Goal: Task Accomplishment & Management: Use online tool/utility

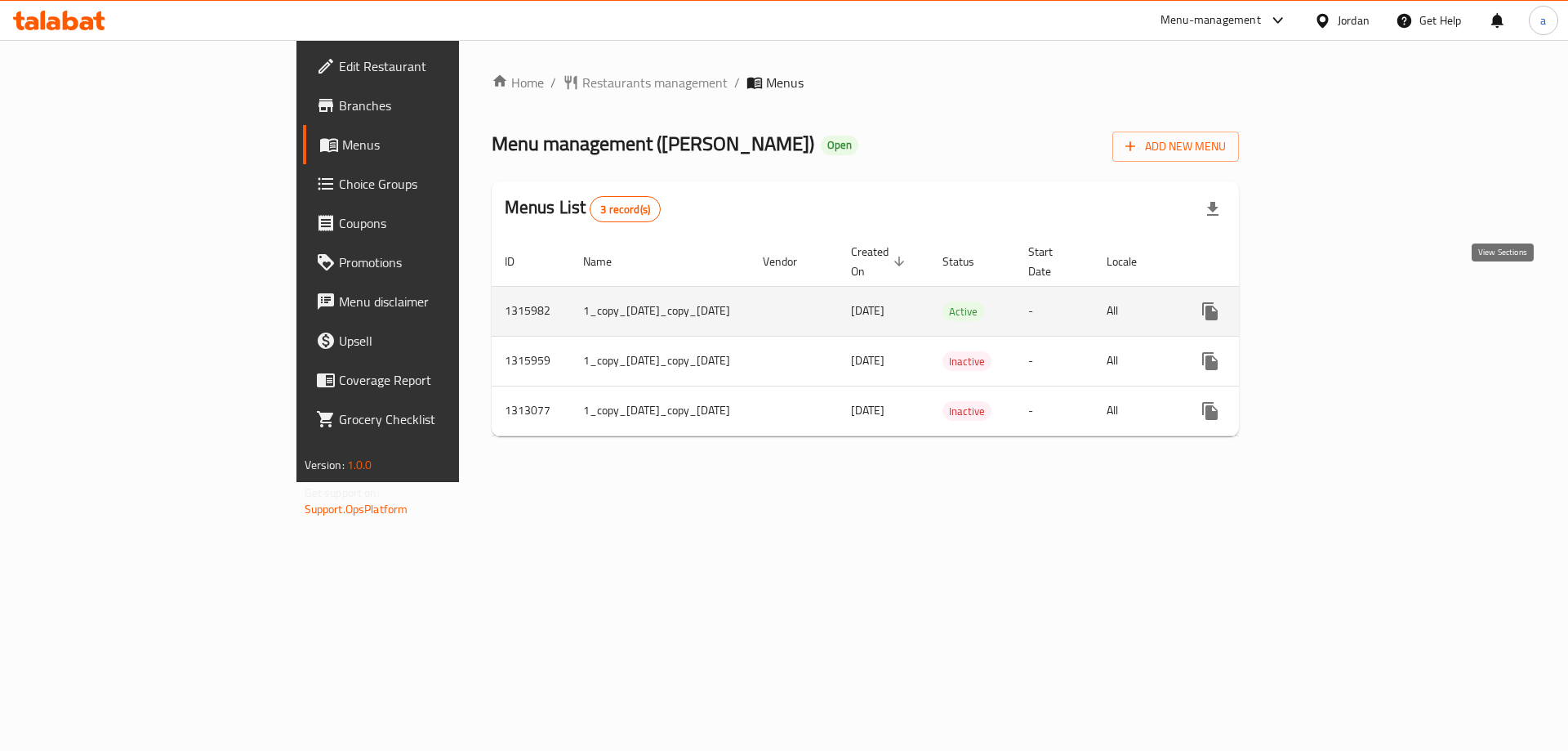
click at [1337, 301] on icon "enhanced table" at bounding box center [1328, 311] width 20 height 20
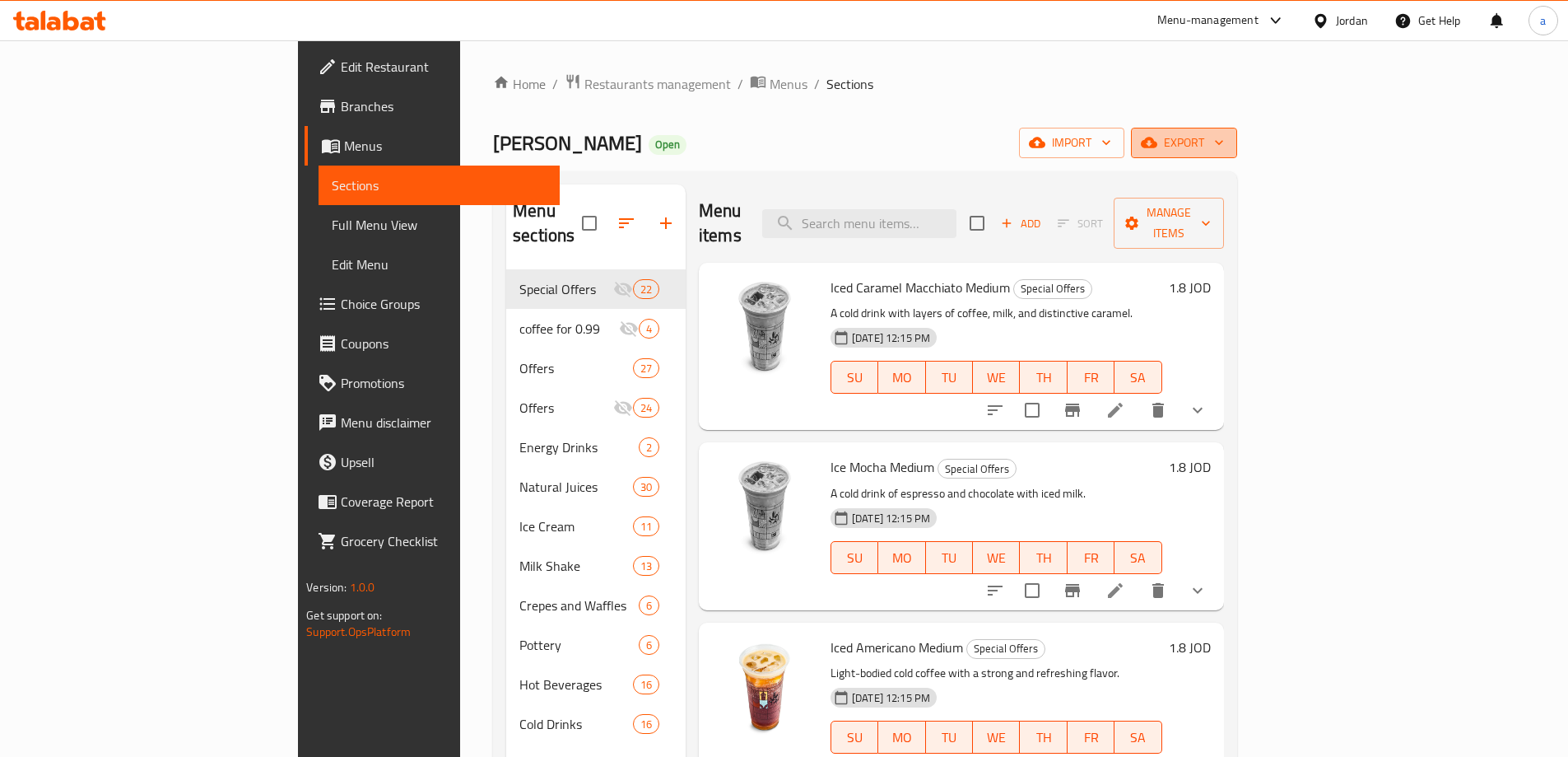
click at [1158, 135] on icon "button" at bounding box center [1149, 142] width 16 height 16
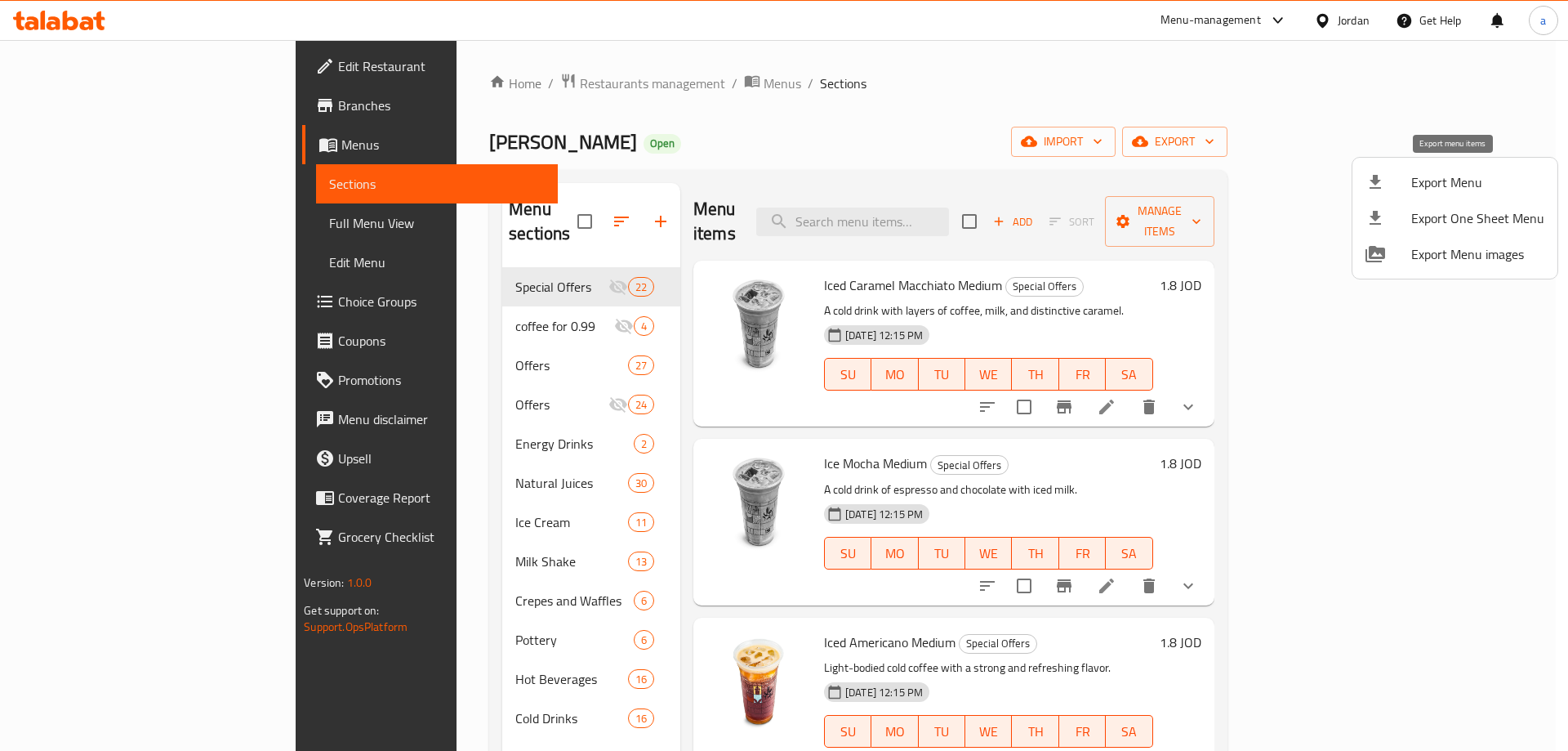
click at [1442, 192] on span "Export Menu" at bounding box center [1477, 183] width 133 height 20
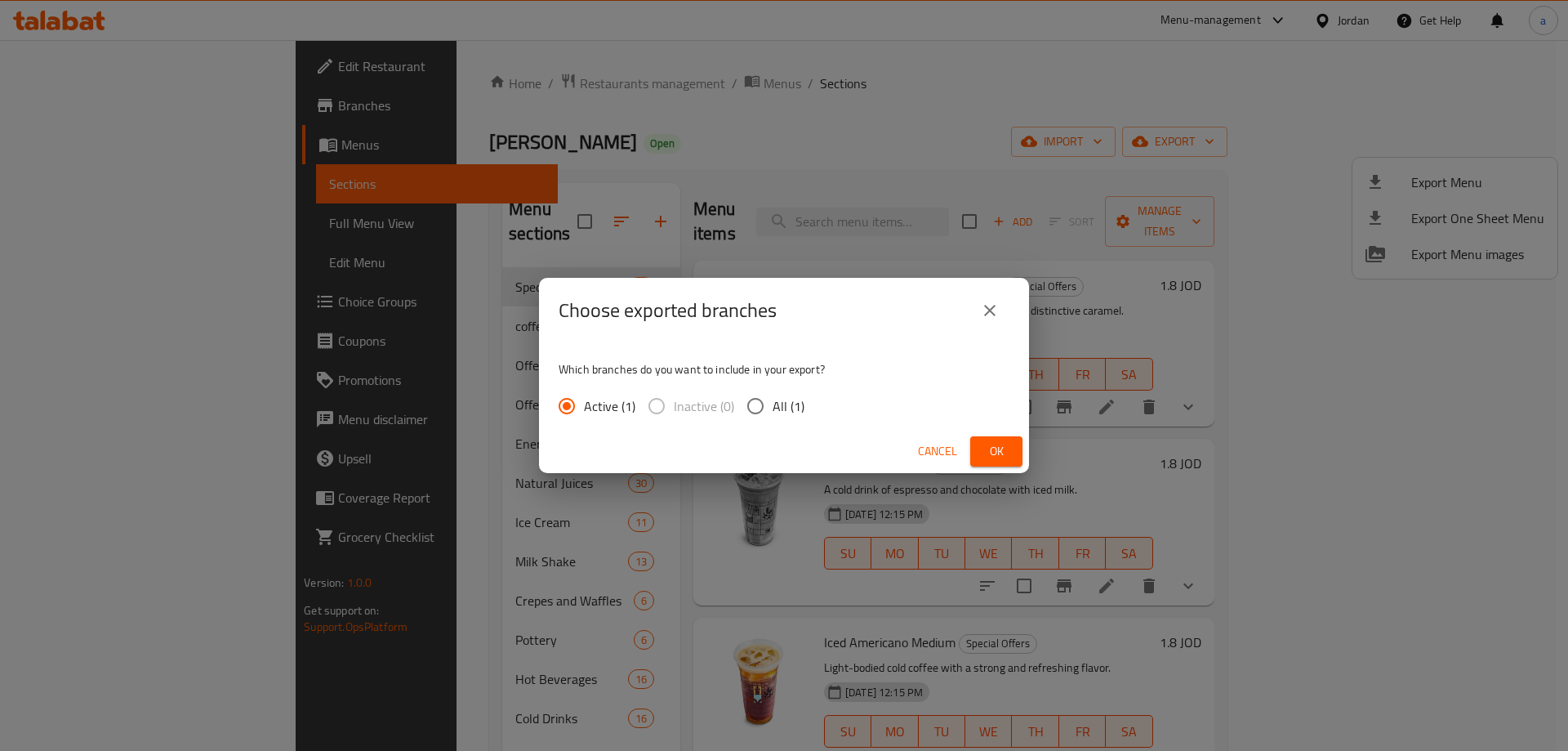
click at [761, 404] on input "All (1)" at bounding box center [755, 406] width 35 height 35
radio input "true"
click at [971, 444] on button "Ok" at bounding box center [996, 452] width 53 height 30
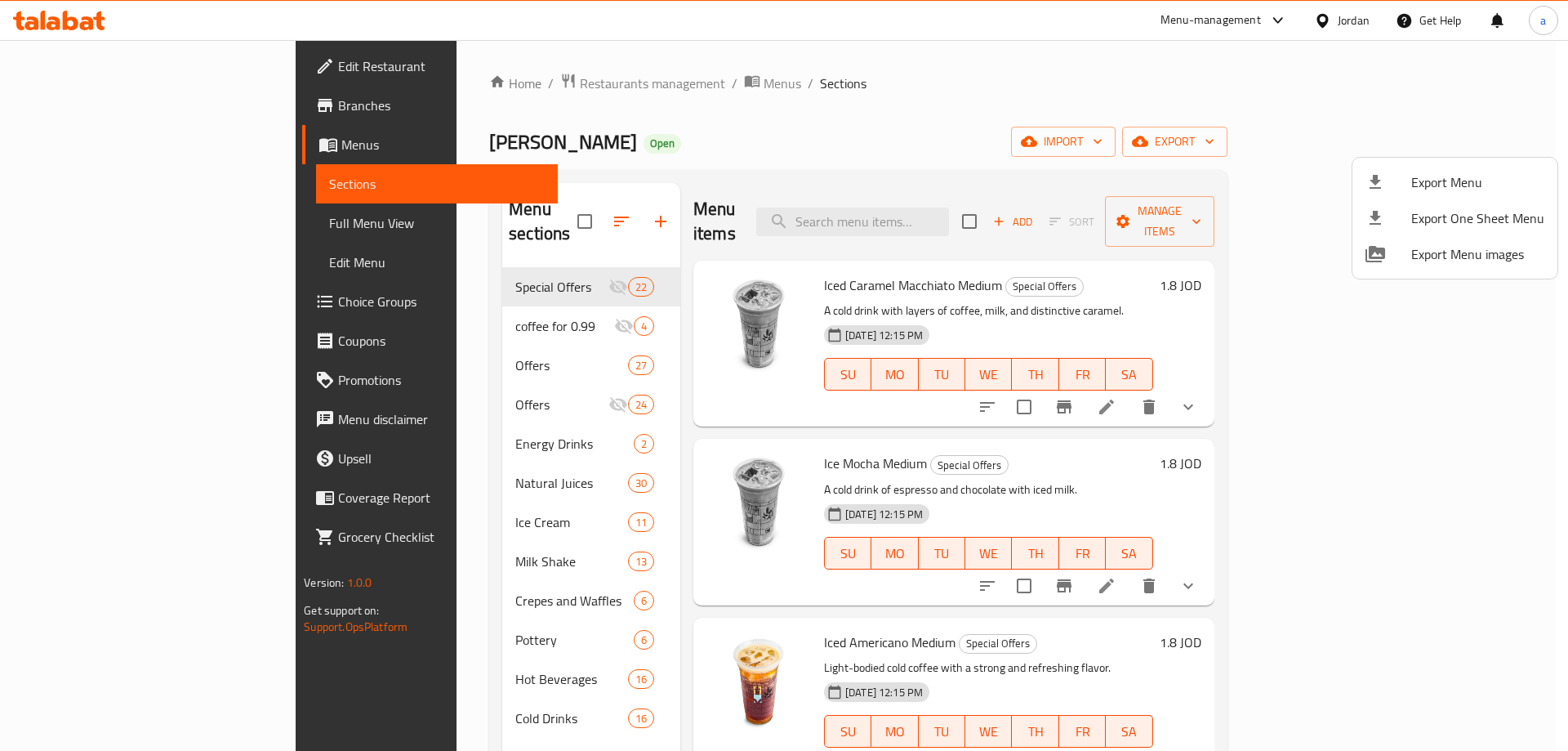
click at [88, 136] on div at bounding box center [784, 375] width 1568 height 751
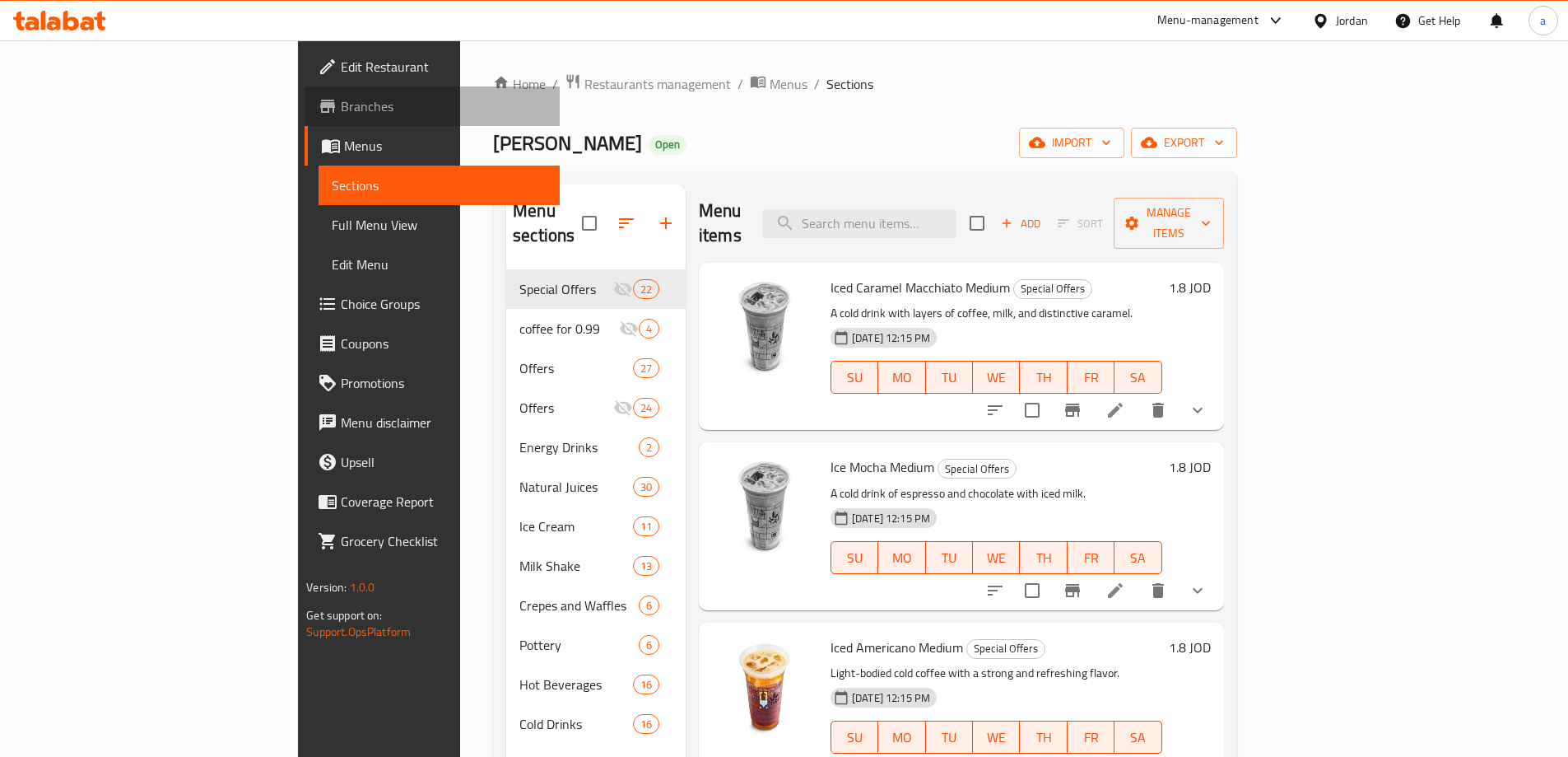
click at [341, 114] on span "Branches" at bounding box center [443, 106] width 206 height 20
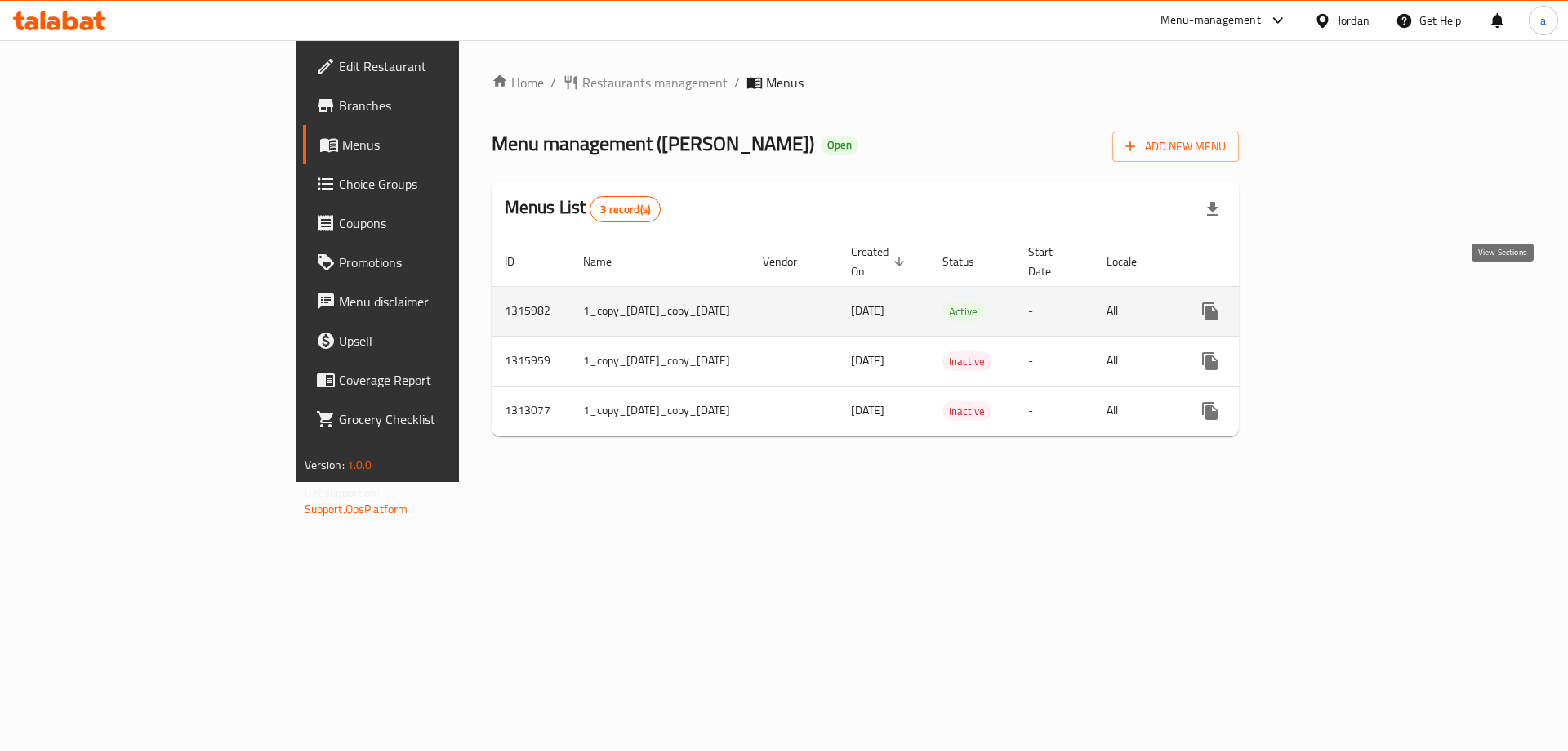
click at [1337, 301] on icon "enhanced table" at bounding box center [1328, 311] width 20 height 20
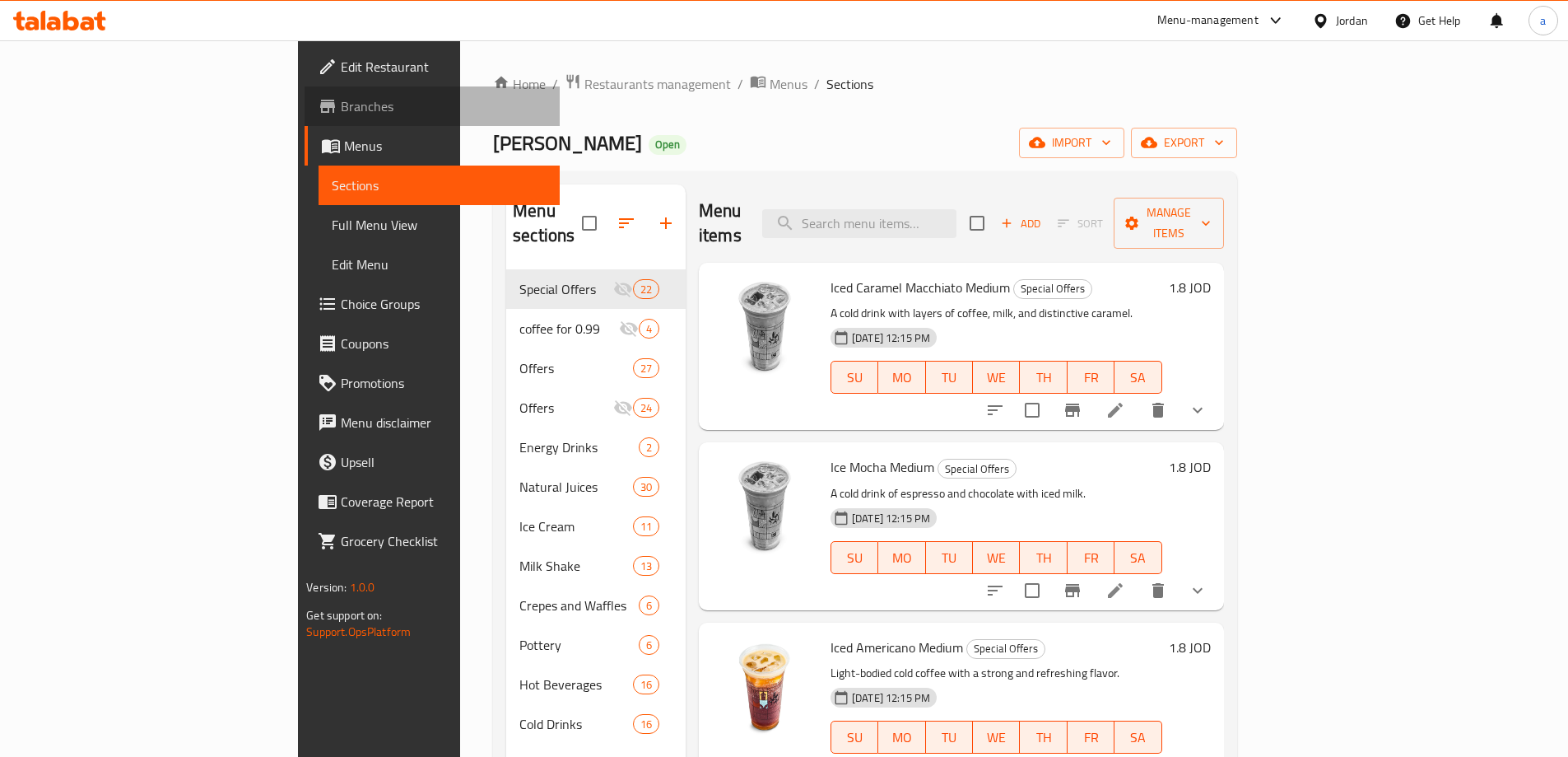
click at [341, 110] on span "Branches" at bounding box center [443, 106] width 206 height 20
